Goal: Task Accomplishment & Management: Manage account settings

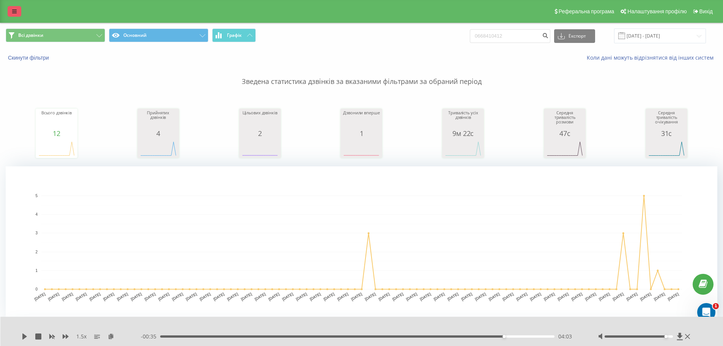
click at [13, 11] on icon at bounding box center [14, 11] width 5 height 5
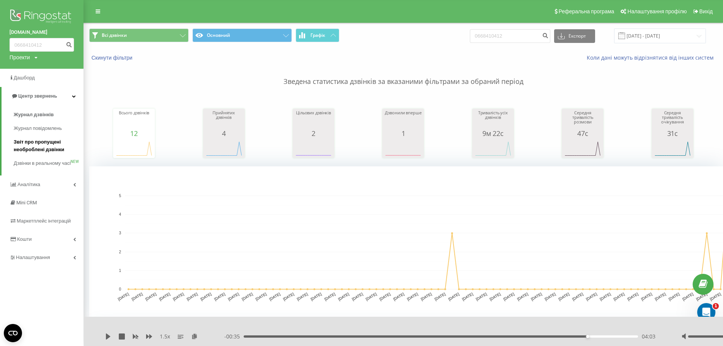
click at [40, 149] on span "Звіт про пропущені необроблені дзвінки" at bounding box center [47, 145] width 66 height 15
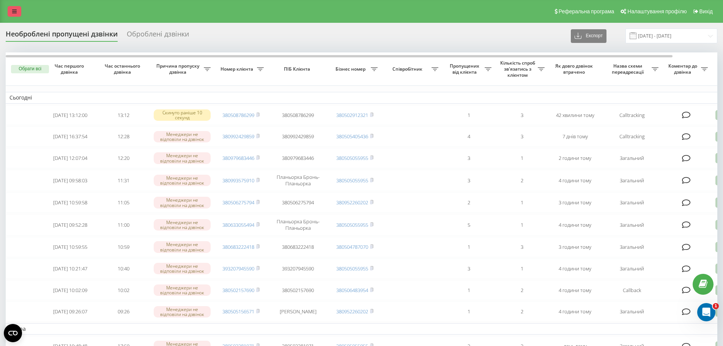
click at [14, 8] on link at bounding box center [15, 11] width 14 height 11
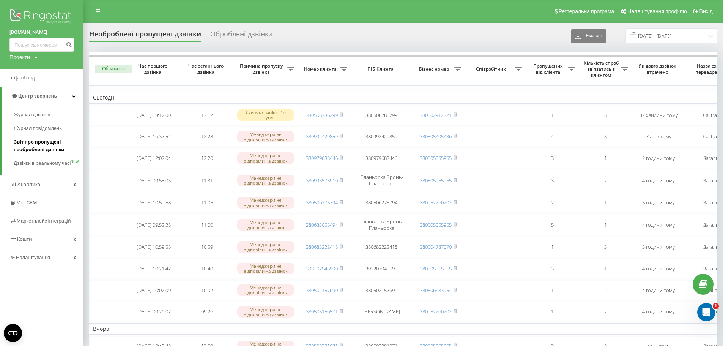
click at [28, 139] on span "Звіт про пропущені необроблені дзвінки" at bounding box center [47, 145] width 66 height 15
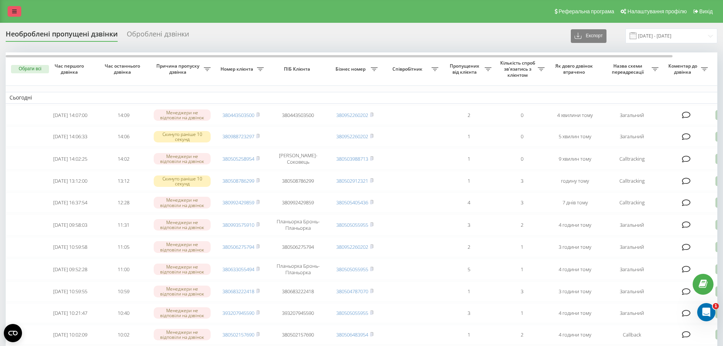
click at [14, 11] on icon at bounding box center [14, 11] width 5 height 5
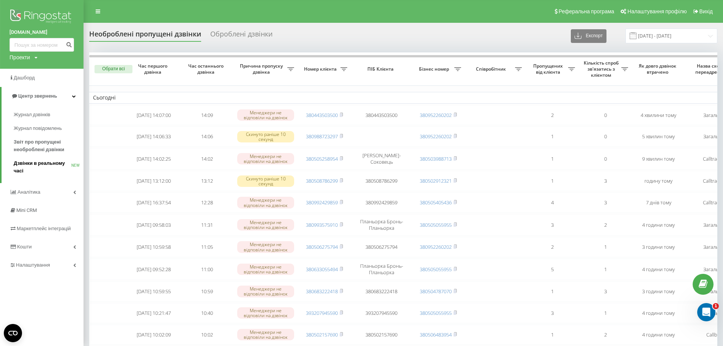
click at [36, 159] on link "Дзвінки в реальному часі NEW" at bounding box center [49, 166] width 70 height 21
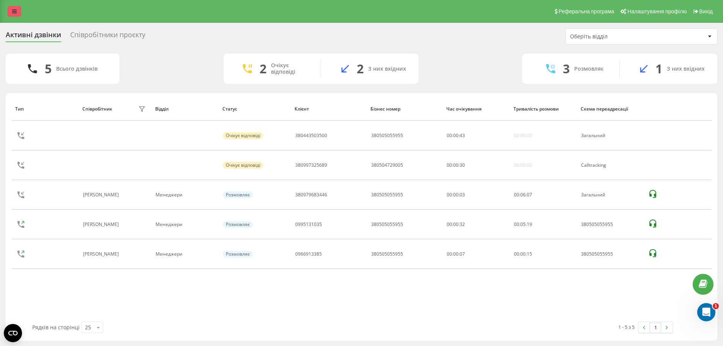
click at [11, 12] on link at bounding box center [15, 11] width 14 height 11
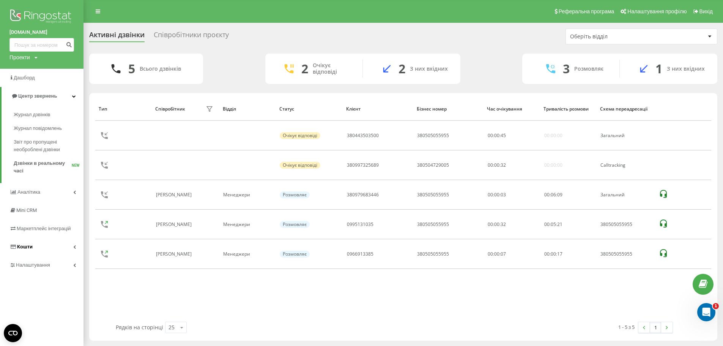
click at [29, 247] on span "Кошти" at bounding box center [25, 247] width 16 height 6
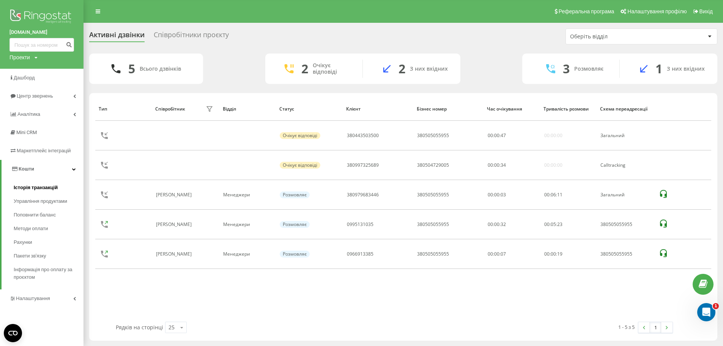
click at [27, 189] on span "Історія транзакцій" at bounding box center [36, 188] width 44 height 8
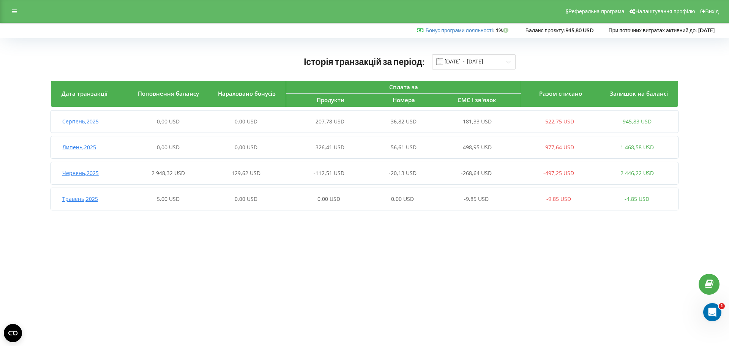
click at [85, 122] on span "Серпень , 2025" at bounding box center [80, 121] width 36 height 7
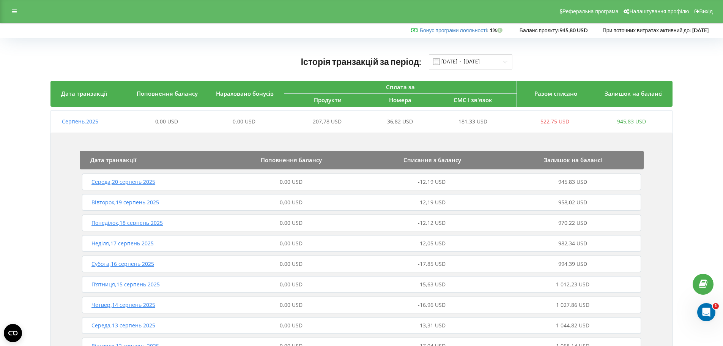
click at [424, 202] on span "-12,19 USD" at bounding box center [432, 202] width 28 height 7
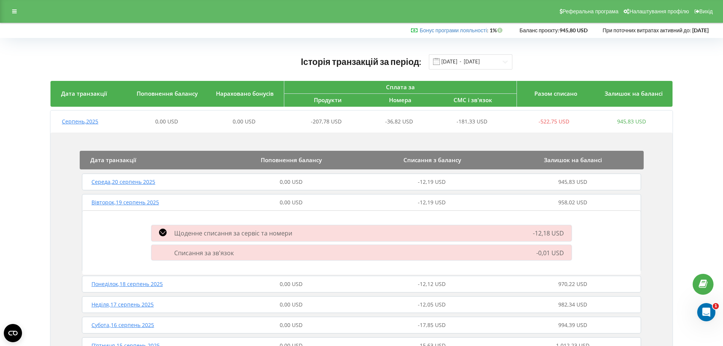
click at [251, 237] on span "Щоденне списання за сервіс та номери" at bounding box center [233, 233] width 118 height 8
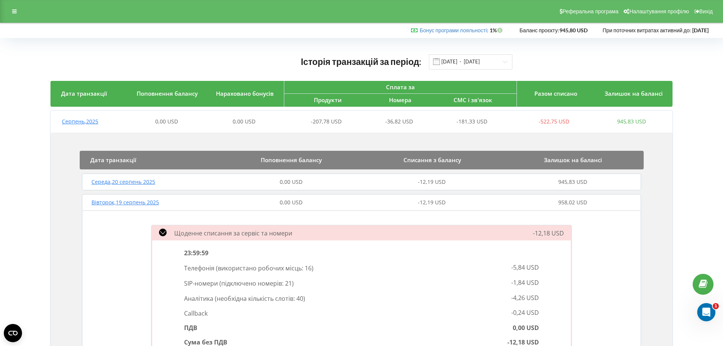
click at [266, 298] on span "необхідна кількість слотів:" at bounding box center [256, 298] width 78 height 8
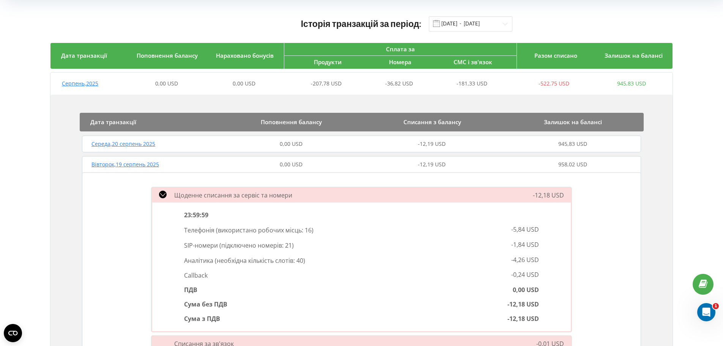
scroll to position [76, 0]
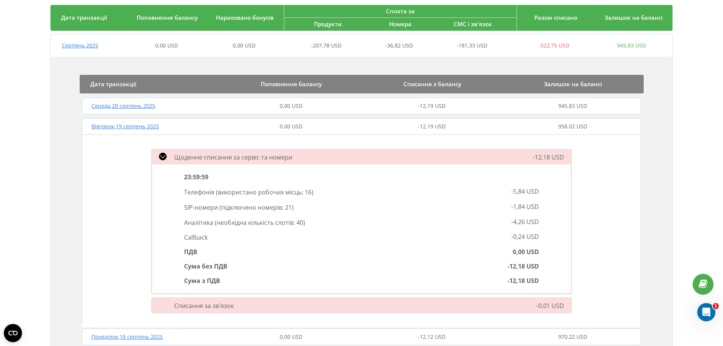
click at [128, 246] on div "Щоденне списання за сервіс та номери -12,18 USD 23:59:59 Телефонія ( використан…" at bounding box center [361, 230] width 558 height 193
click at [587, 225] on div "Щоденне списання за сервіс та номери -12,18 USD 23:59:59 Телефонія ( використан…" at bounding box center [361, 230] width 558 height 193
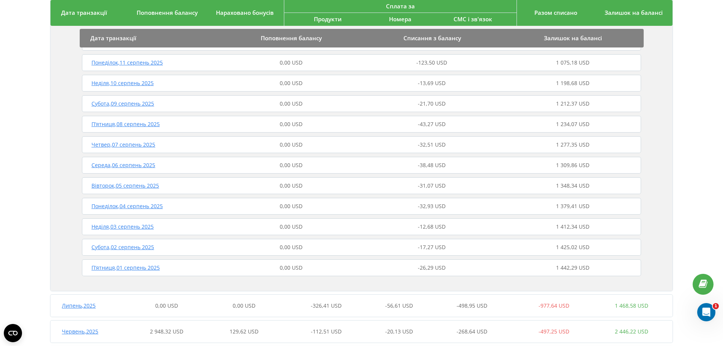
scroll to position [536, 0]
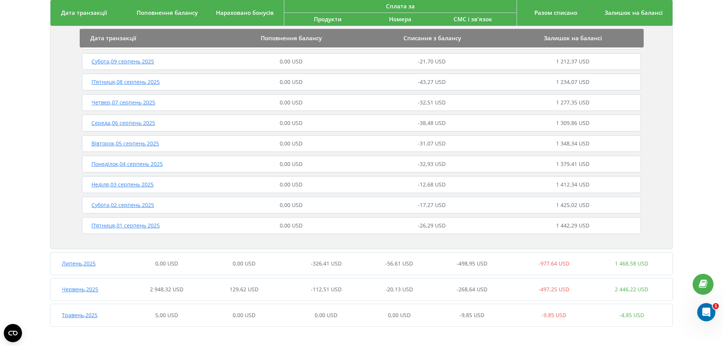
click at [63, 264] on span "[DATE]" at bounding box center [79, 263] width 34 height 7
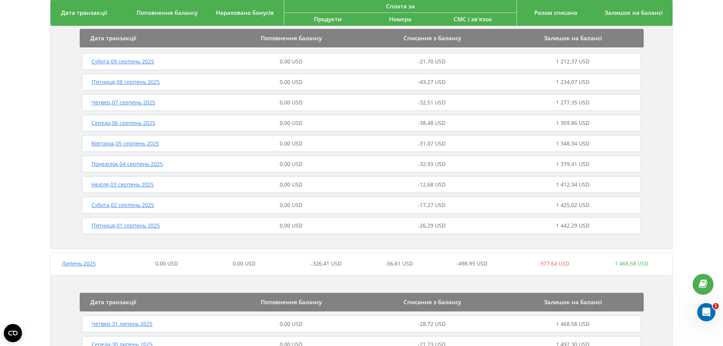
scroll to position [687, 0]
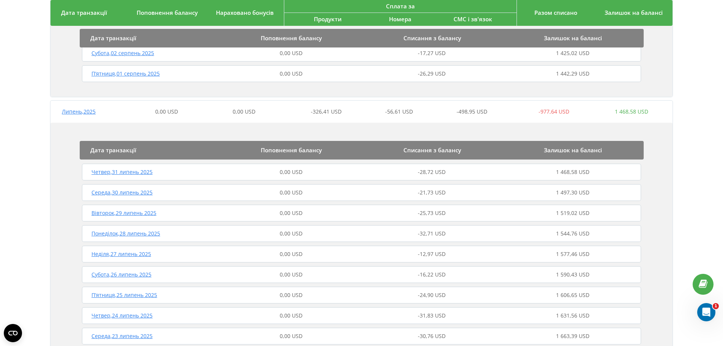
click at [105, 274] on span "[DATE]" at bounding box center [121, 274] width 60 height 7
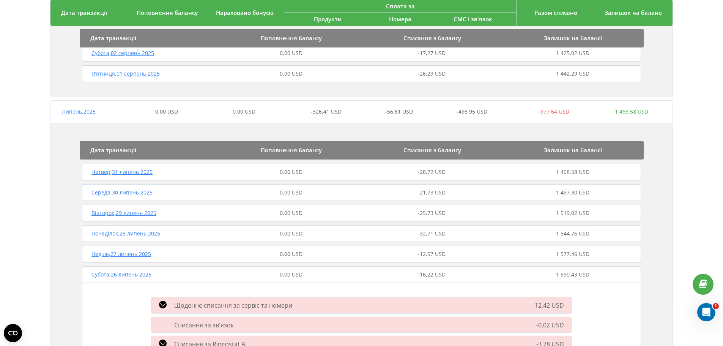
scroll to position [801, 0]
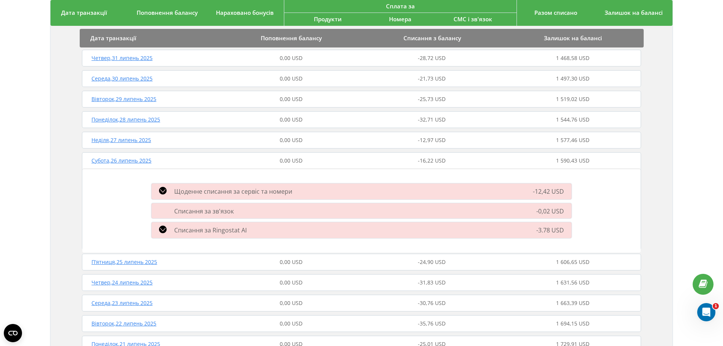
click at [446, 192] on div "-12,42 USD" at bounding box center [509, 191] width 134 height 9
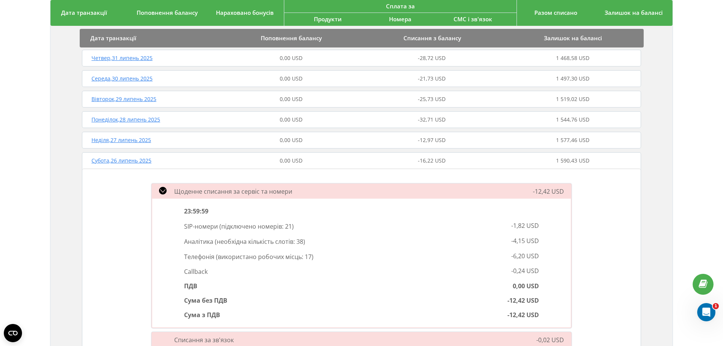
scroll to position [877, 0]
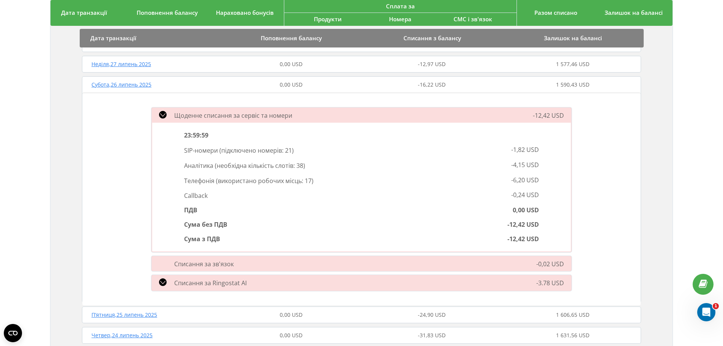
click at [137, 313] on span "[DATE]" at bounding box center [124, 314] width 66 height 7
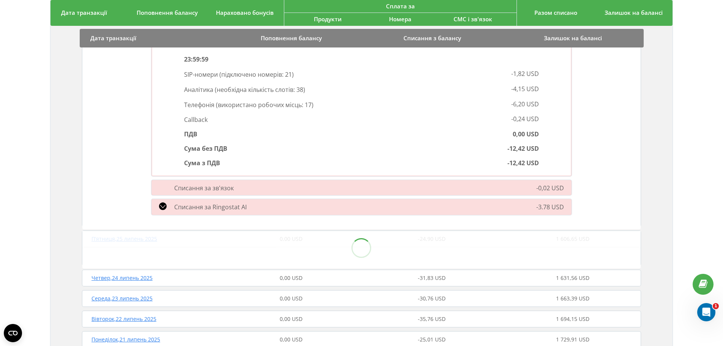
scroll to position [1029, 0]
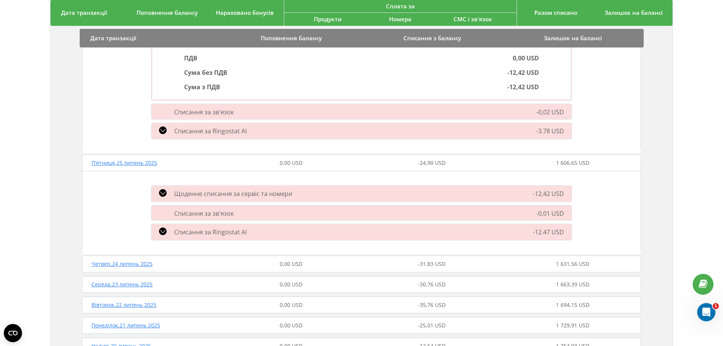
click at [208, 190] on span "Щоденне списання за сервіс та номери" at bounding box center [233, 193] width 118 height 8
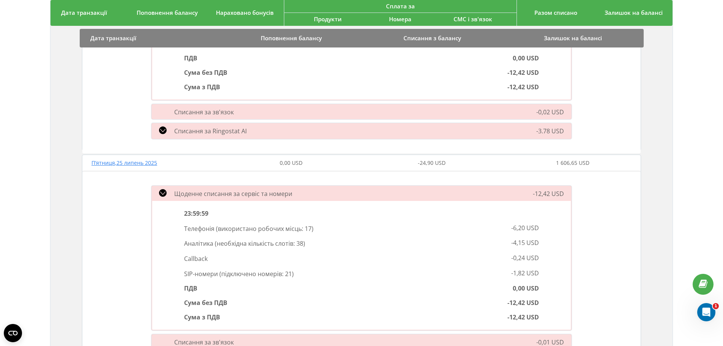
click at [599, 229] on div "Щоденне списання за сервіс та номери -12,42 USD 23:59:59 Телефонія ( використан…" at bounding box center [361, 277] width 558 height 213
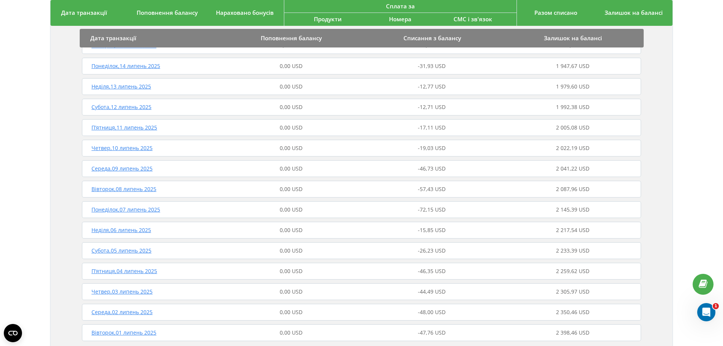
scroll to position [1642, 0]
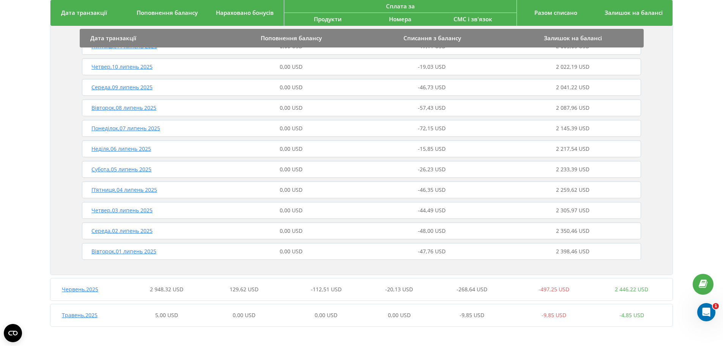
click at [85, 286] on span "Червень , 2025" at bounding box center [80, 288] width 36 height 7
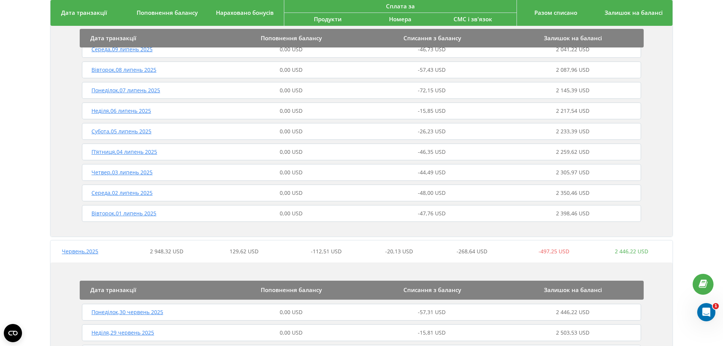
scroll to position [1794, 0]
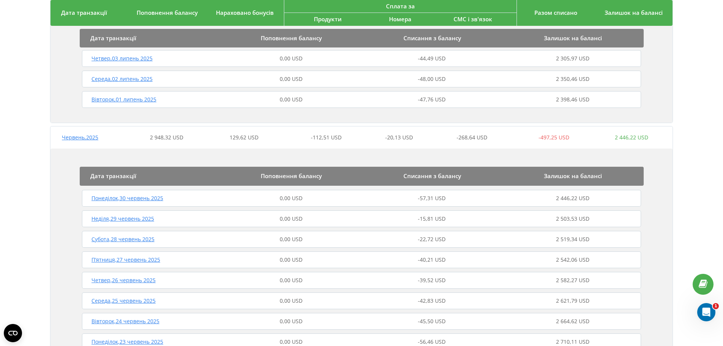
click at [125, 219] on span "[DATE]" at bounding box center [122, 218] width 63 height 7
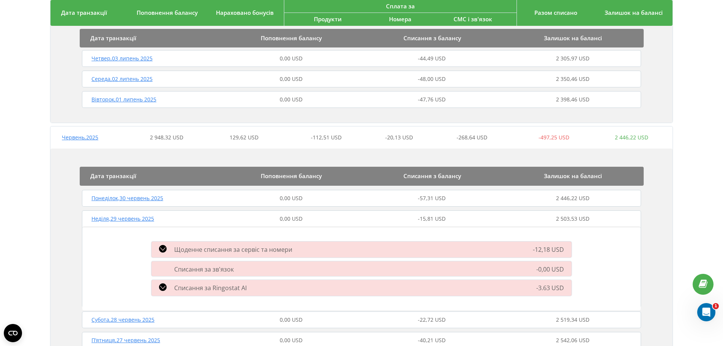
scroll to position [1831, 0]
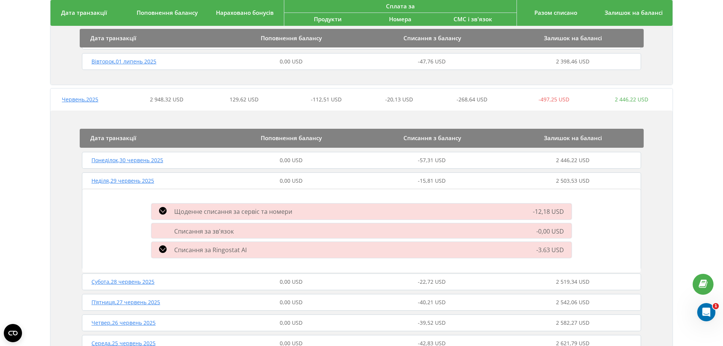
click at [458, 212] on div "-12,18 USD" at bounding box center [509, 211] width 134 height 9
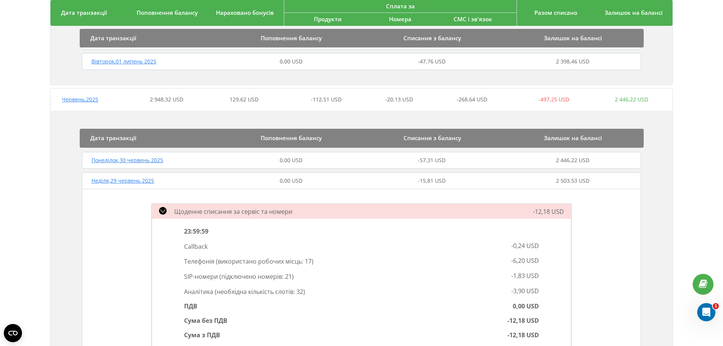
click at [210, 280] on span "SIP-номери" at bounding box center [201, 276] width 35 height 8
click at [203, 291] on span "Аналітика" at bounding box center [199, 291] width 31 height 8
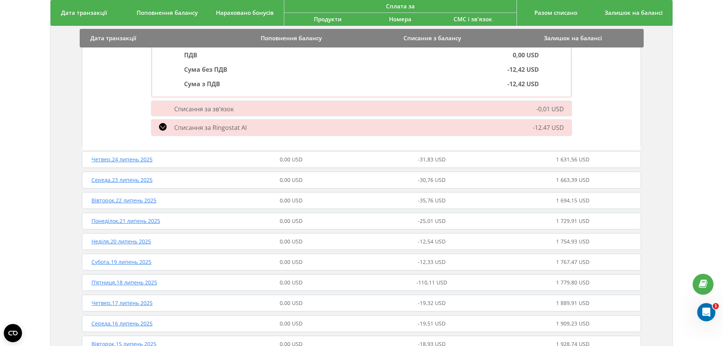
scroll to position [1414, 0]
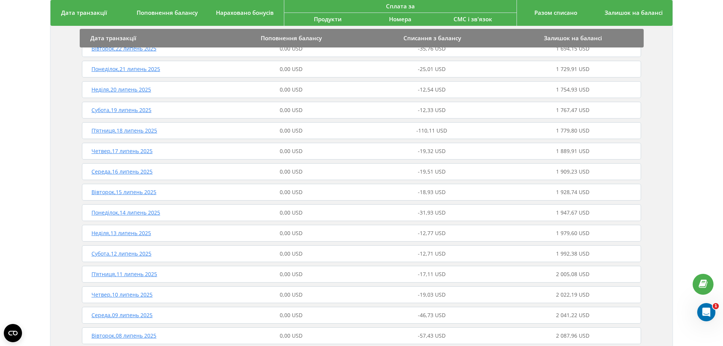
click at [122, 232] on span "[DATE]" at bounding box center [121, 232] width 60 height 7
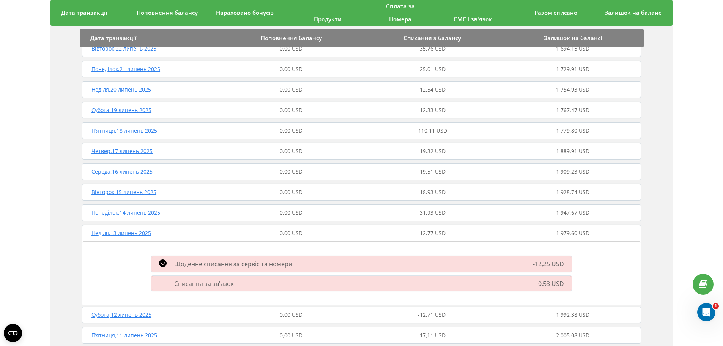
click at [220, 262] on span "Щоденне списання за сервіс та номери" at bounding box center [233, 264] width 118 height 8
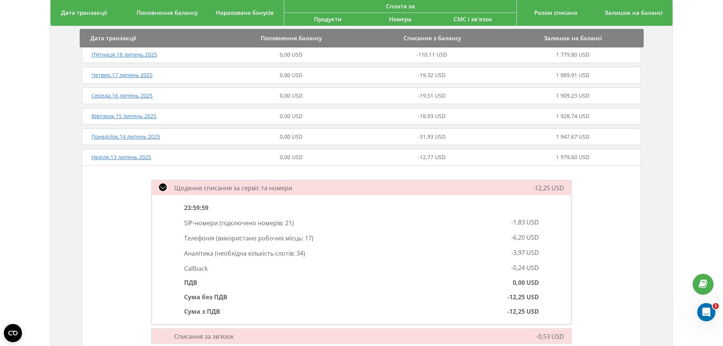
scroll to position [1338, 0]
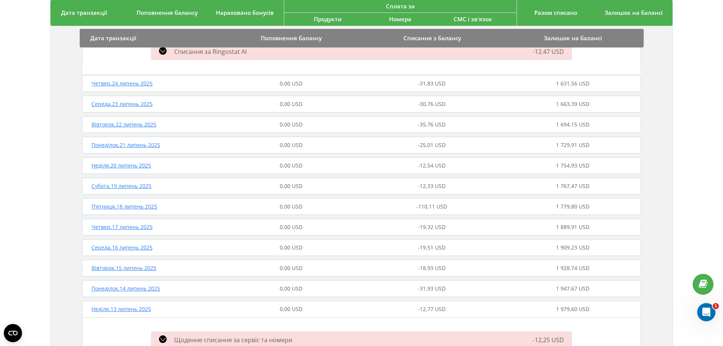
click at [129, 126] on span "[DATE]" at bounding box center [123, 124] width 65 height 7
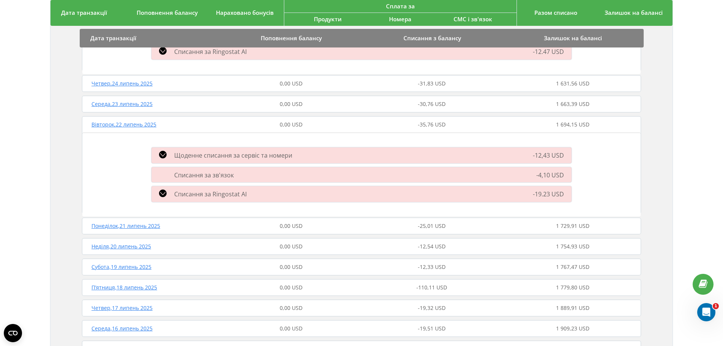
click at [186, 153] on span "Щоденне списання за сервіс та номери" at bounding box center [233, 155] width 118 height 8
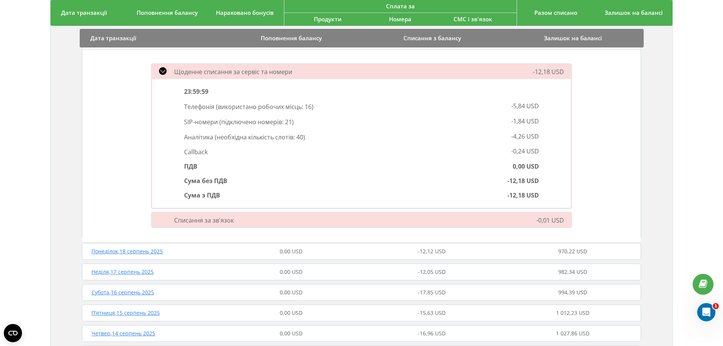
scroll to position [0, 0]
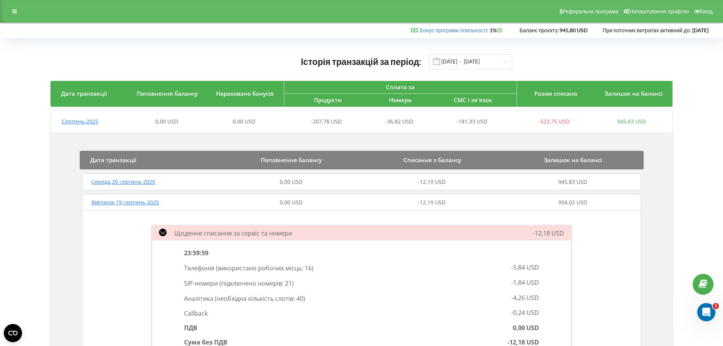
click at [153, 183] on span "Середа , 20 серпень 2025" at bounding box center [123, 181] width 64 height 7
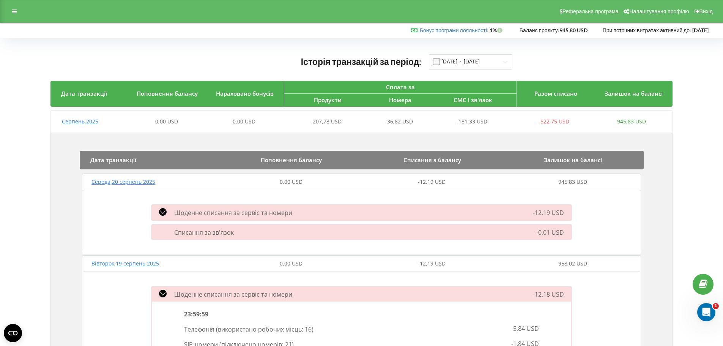
click at [299, 211] on div "Щоденне списання за сервіс та номери" at bounding box center [294, 212] width 295 height 9
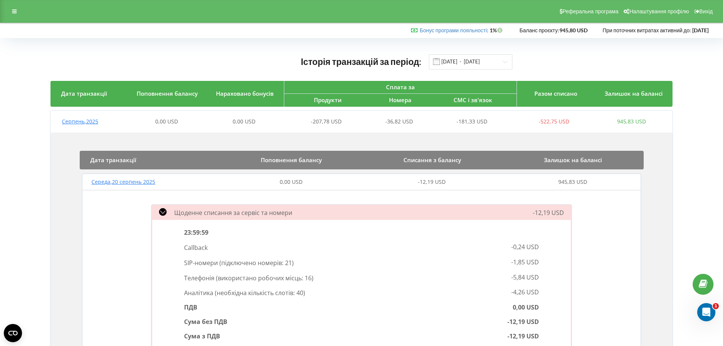
scroll to position [38, 0]
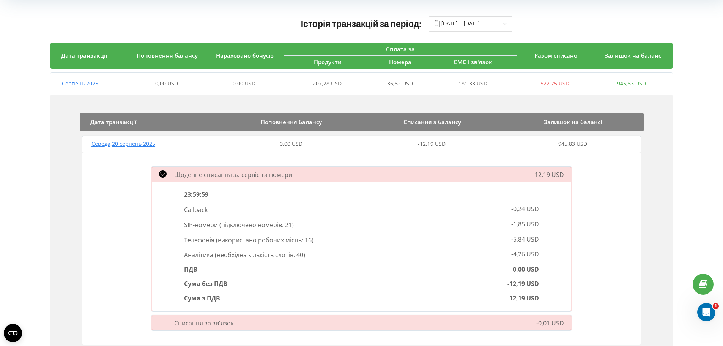
click at [294, 265] on div "ПДВ" at bounding box center [270, 269] width 183 height 10
click at [609, 261] on div "Щоденне списання за сервіс та номери -12,19 USD 23:59:59 Callback -0,24 USD SIP…" at bounding box center [361, 248] width 558 height 193
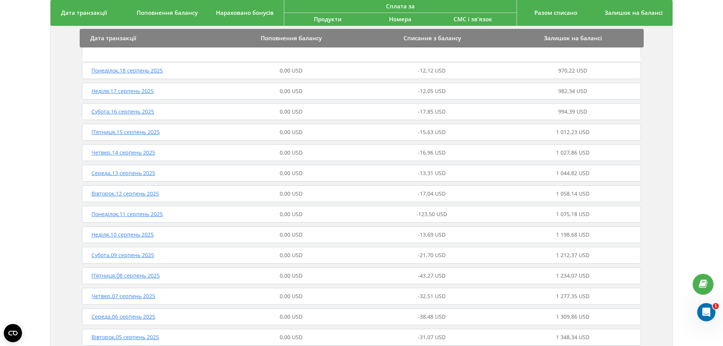
scroll to position [266, 0]
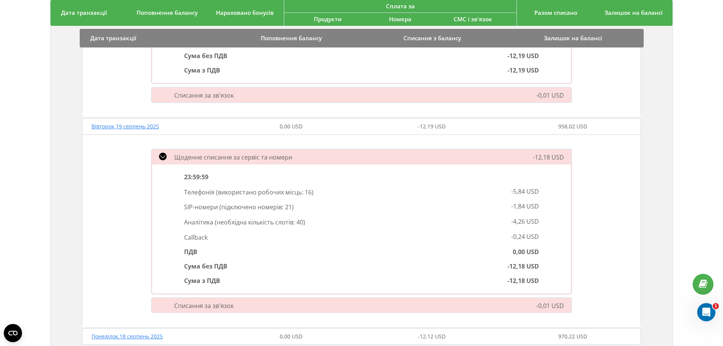
click at [571, 237] on div "Щоденне списання за сервіс та номери -12,18 USD 23:59:59 Телефонія ( використан…" at bounding box center [361, 221] width 420 height 145
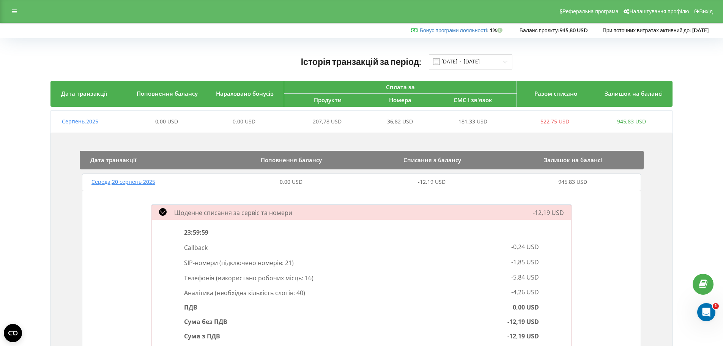
click at [155, 93] on span "Поповнення балансу" at bounding box center [167, 94] width 61 height 8
click at [447, 28] on link "Бонус програми лояльності" at bounding box center [453, 30] width 67 height 6
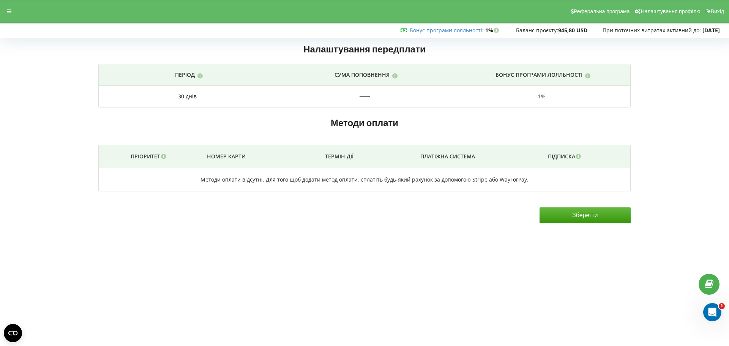
click at [541, 96] on div "1%" at bounding box center [541, 97] width 162 height 8
